Goal: Task Accomplishment & Management: Use online tool/utility

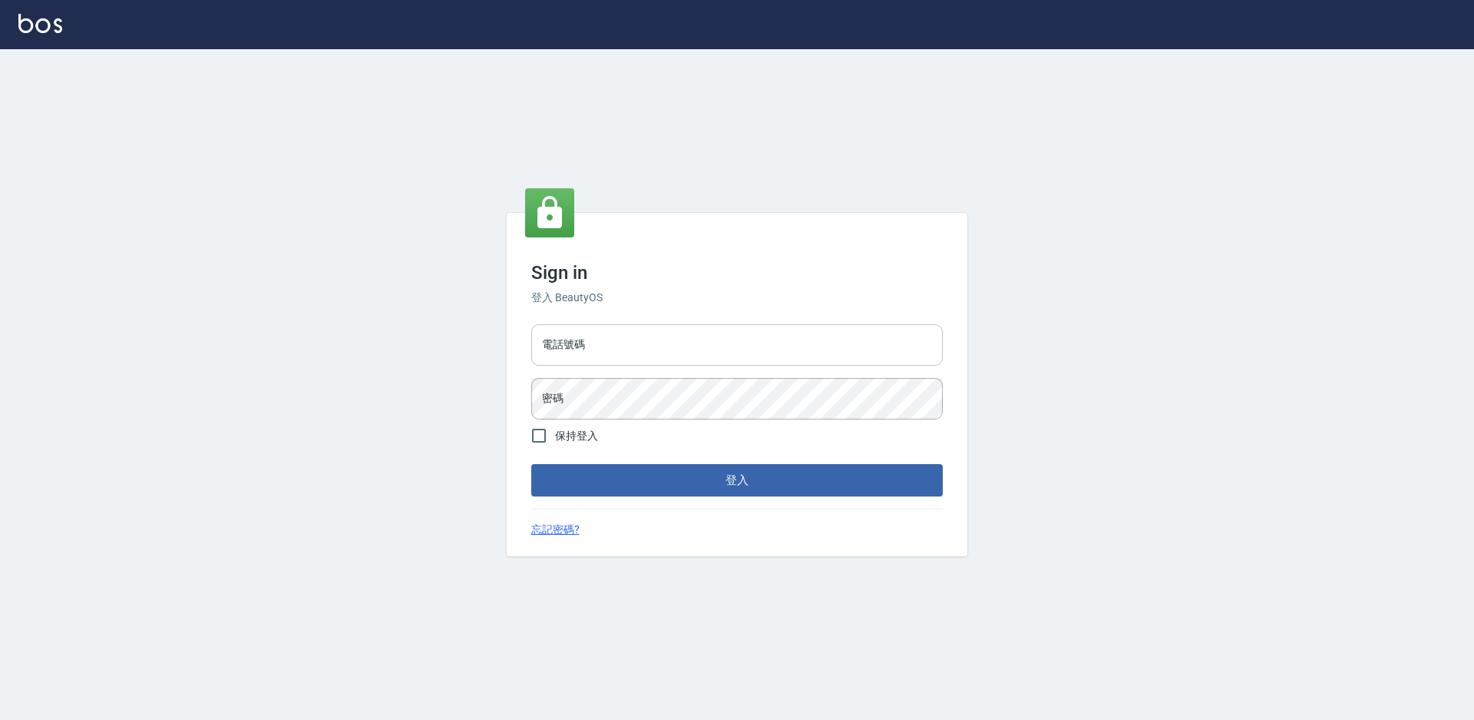
click at [689, 339] on input "電話號碼" at bounding box center [737, 344] width 412 height 41
type input "7805667"
click at [531, 464] on button "登入" at bounding box center [737, 480] width 412 height 32
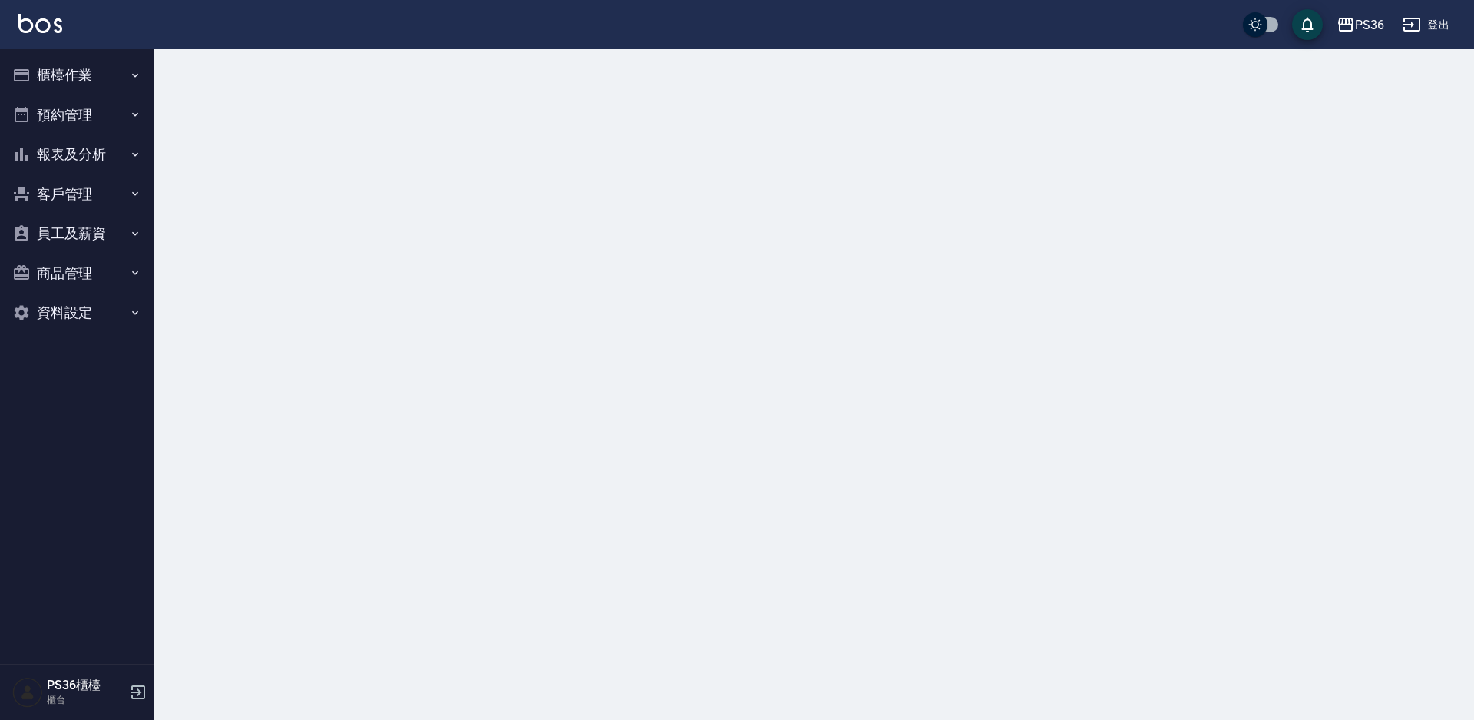
click at [94, 74] on button "櫃檯作業" at bounding box center [76, 75] width 141 height 40
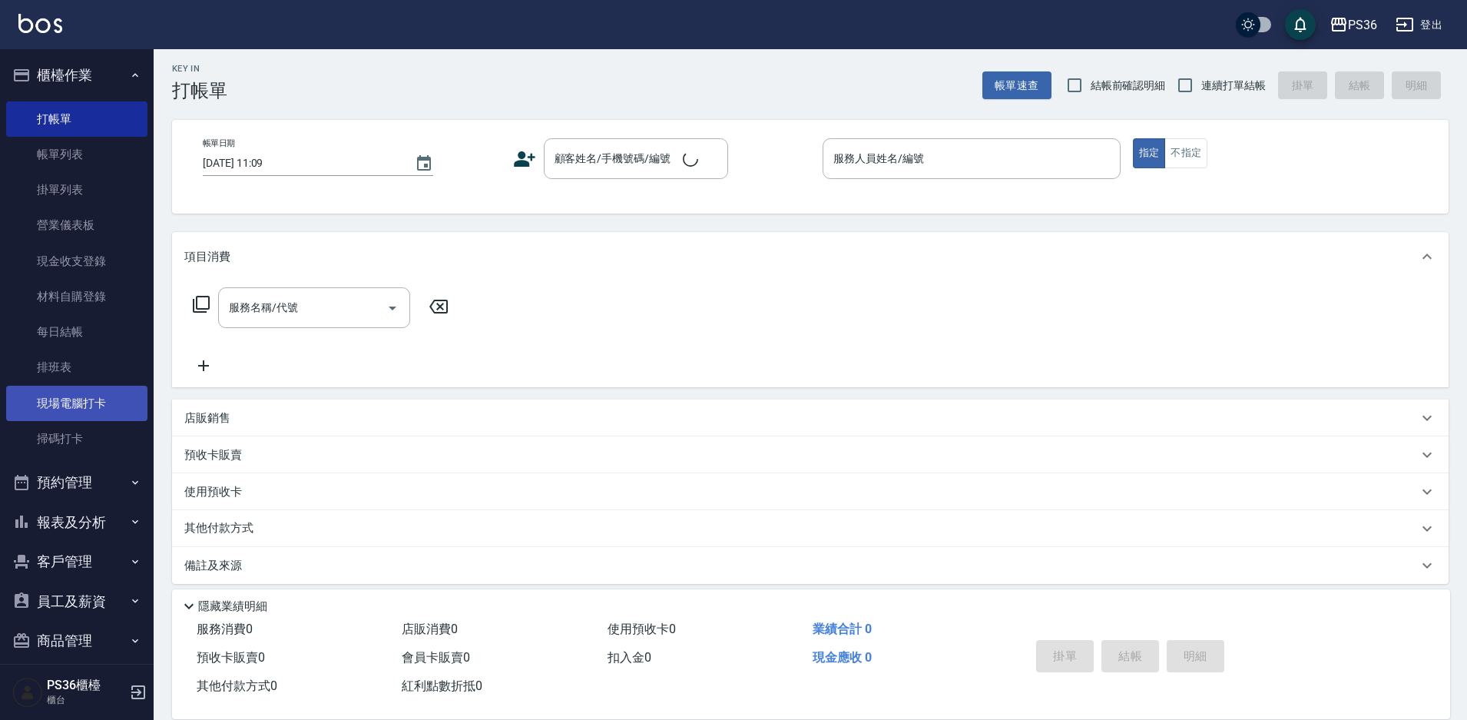
scroll to position [15, 0]
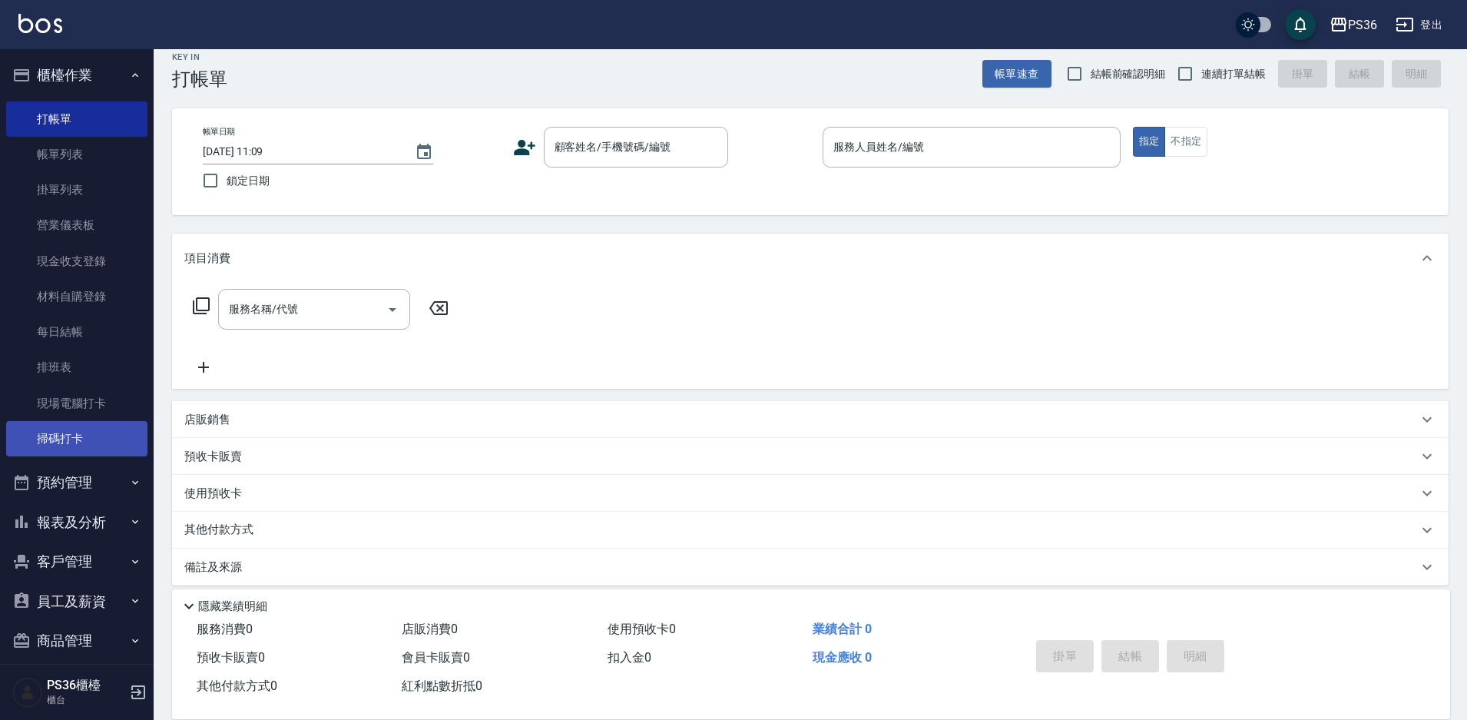
click at [67, 429] on link "掃碼打卡" at bounding box center [76, 438] width 141 height 35
